Goal: Navigation & Orientation: Find specific page/section

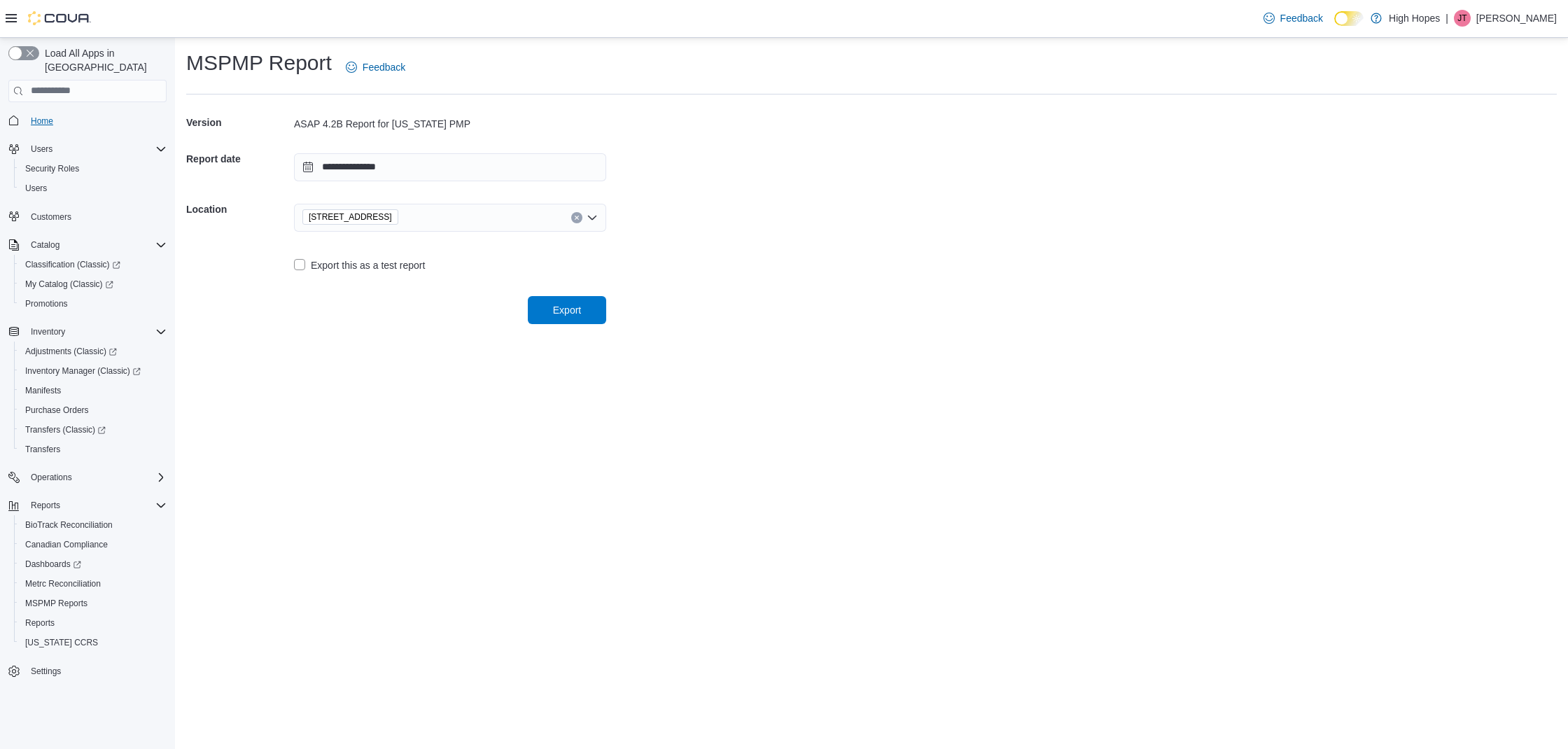
click at [29, 113] on link "Home" at bounding box center [42, 121] width 34 height 17
